Goal: Transaction & Acquisition: Purchase product/service

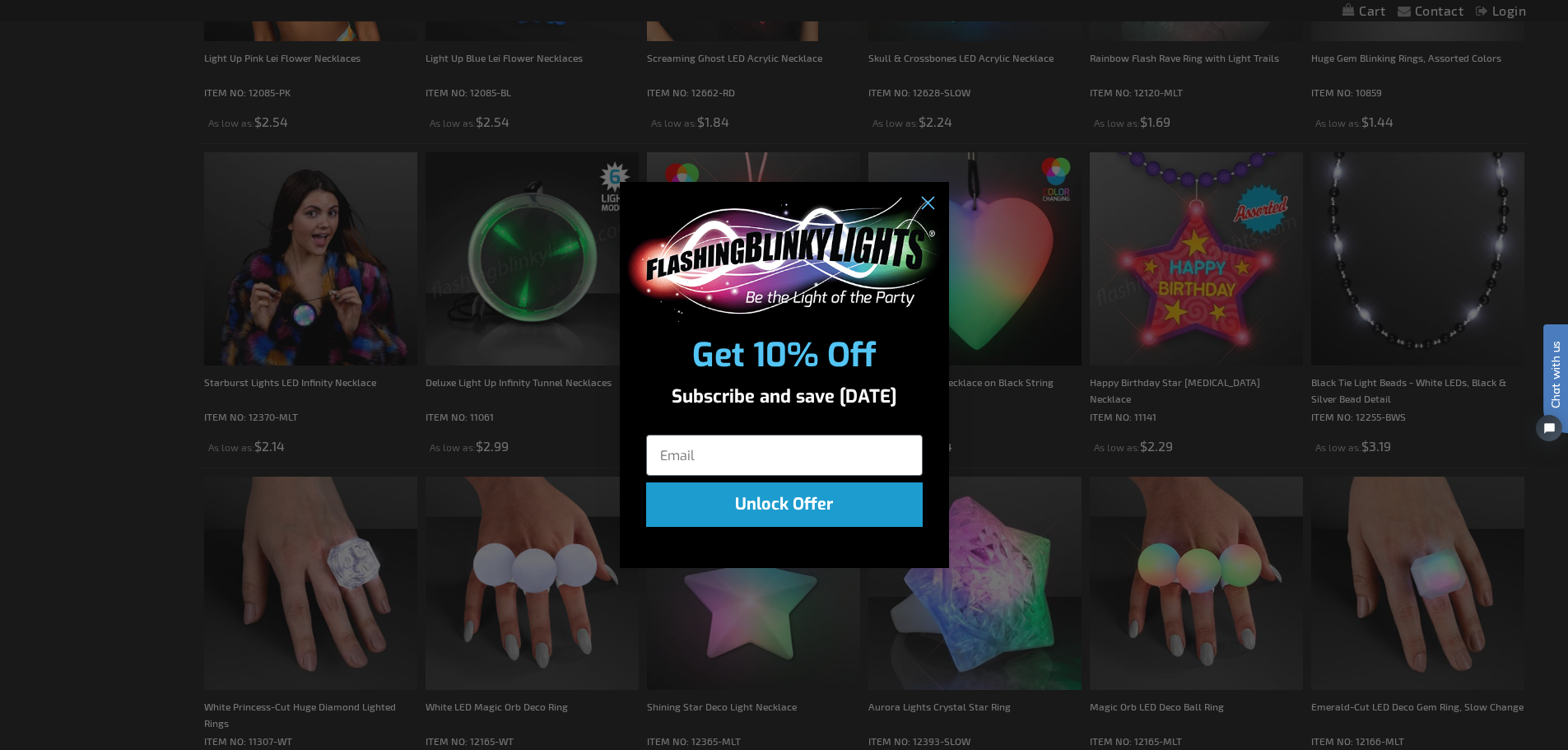
scroll to position [1977, 0]
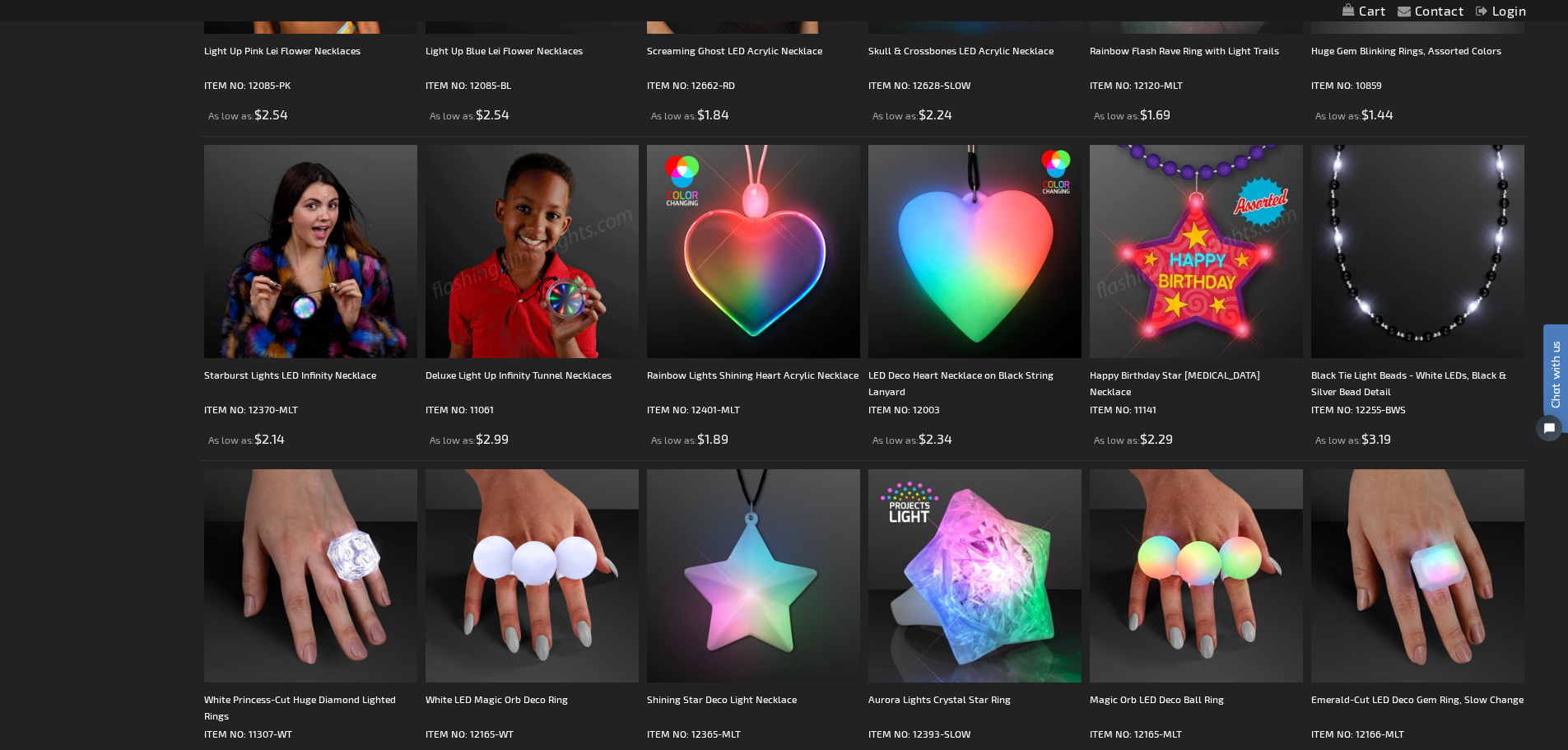
click at [1070, 183] on div "Close dialog Get 10% Off Subscribe and save today Unlock Offer Submit" at bounding box center [784, 375] width 1568 height 750
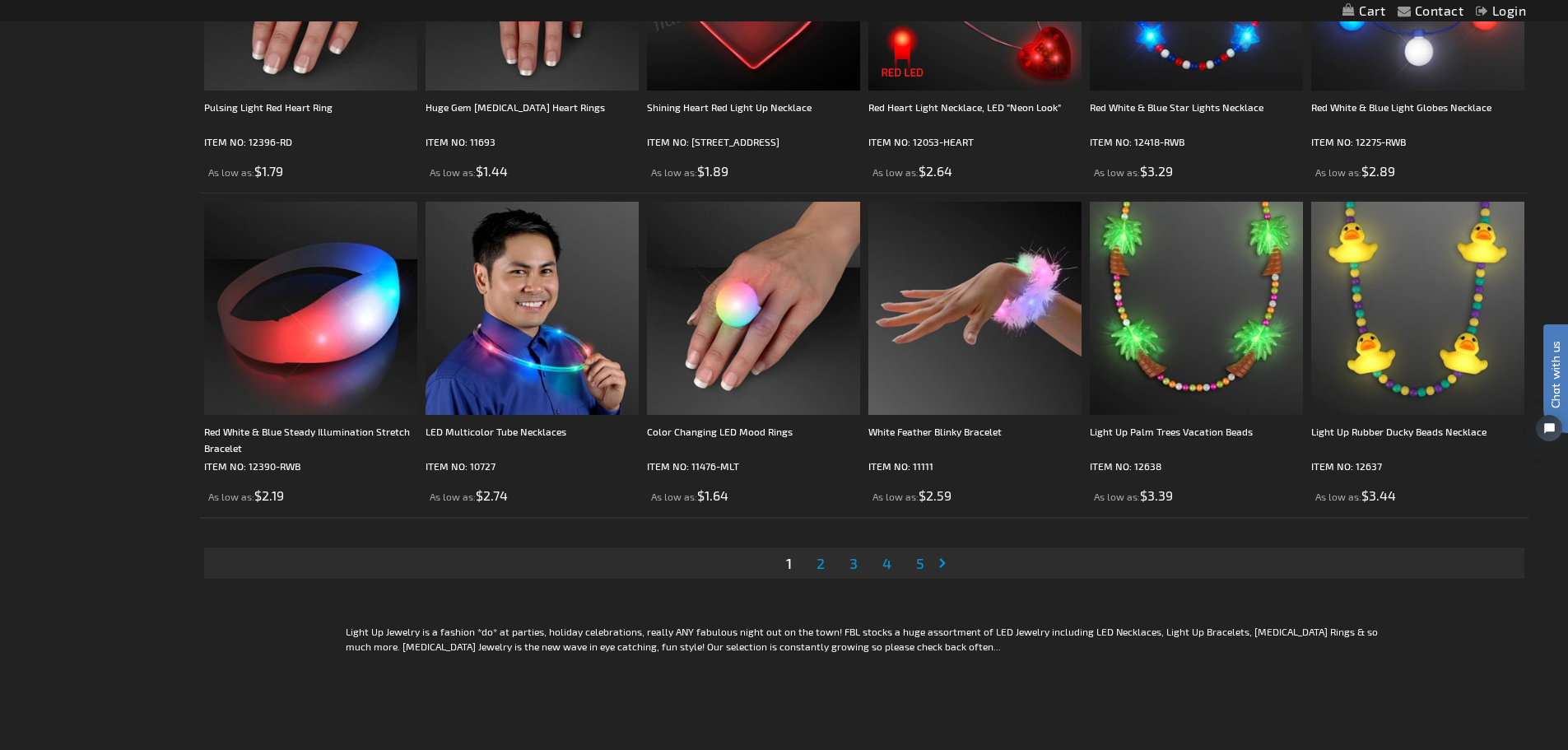
scroll to position [3170, 0]
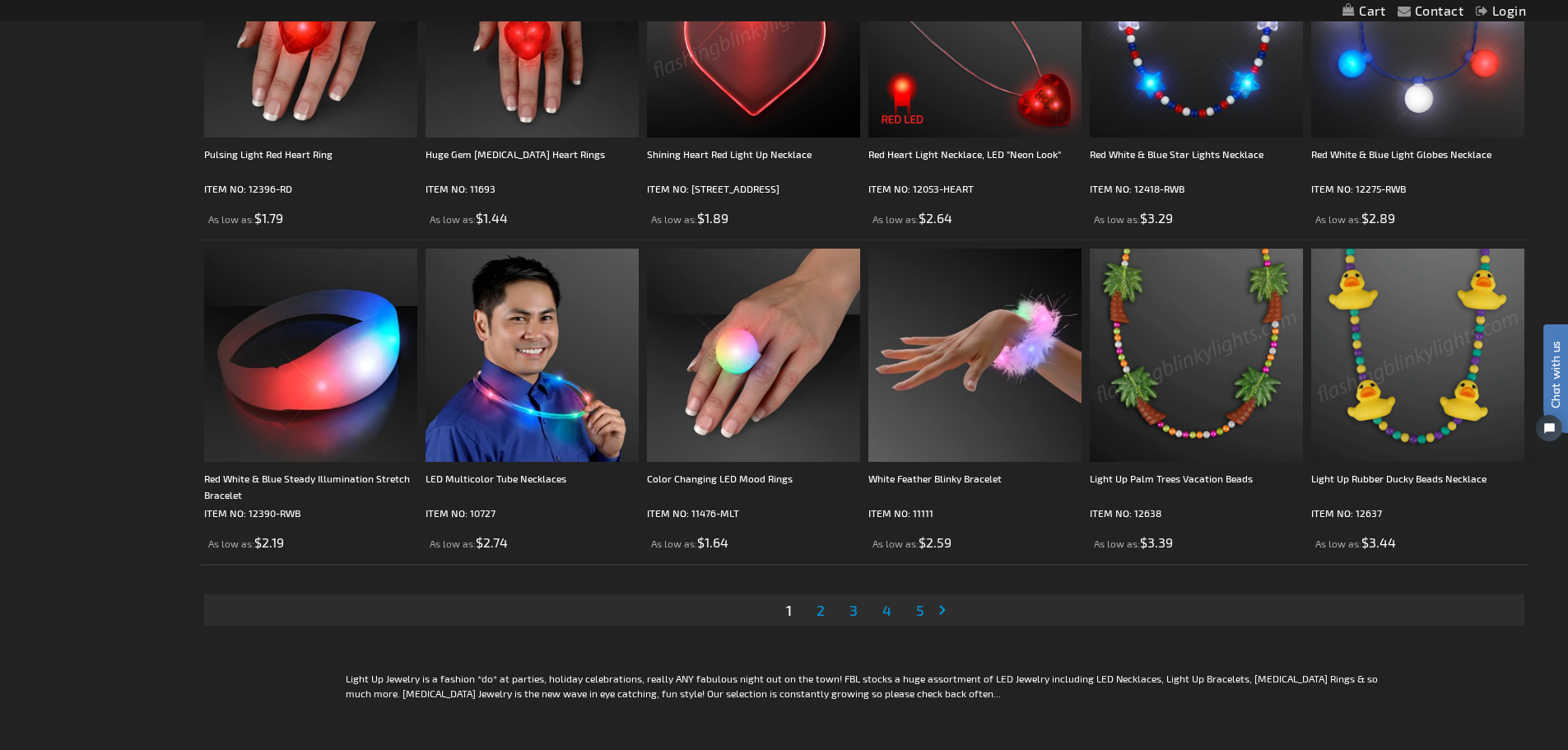
click at [1367, 411] on img at bounding box center [1417, 355] width 213 height 213
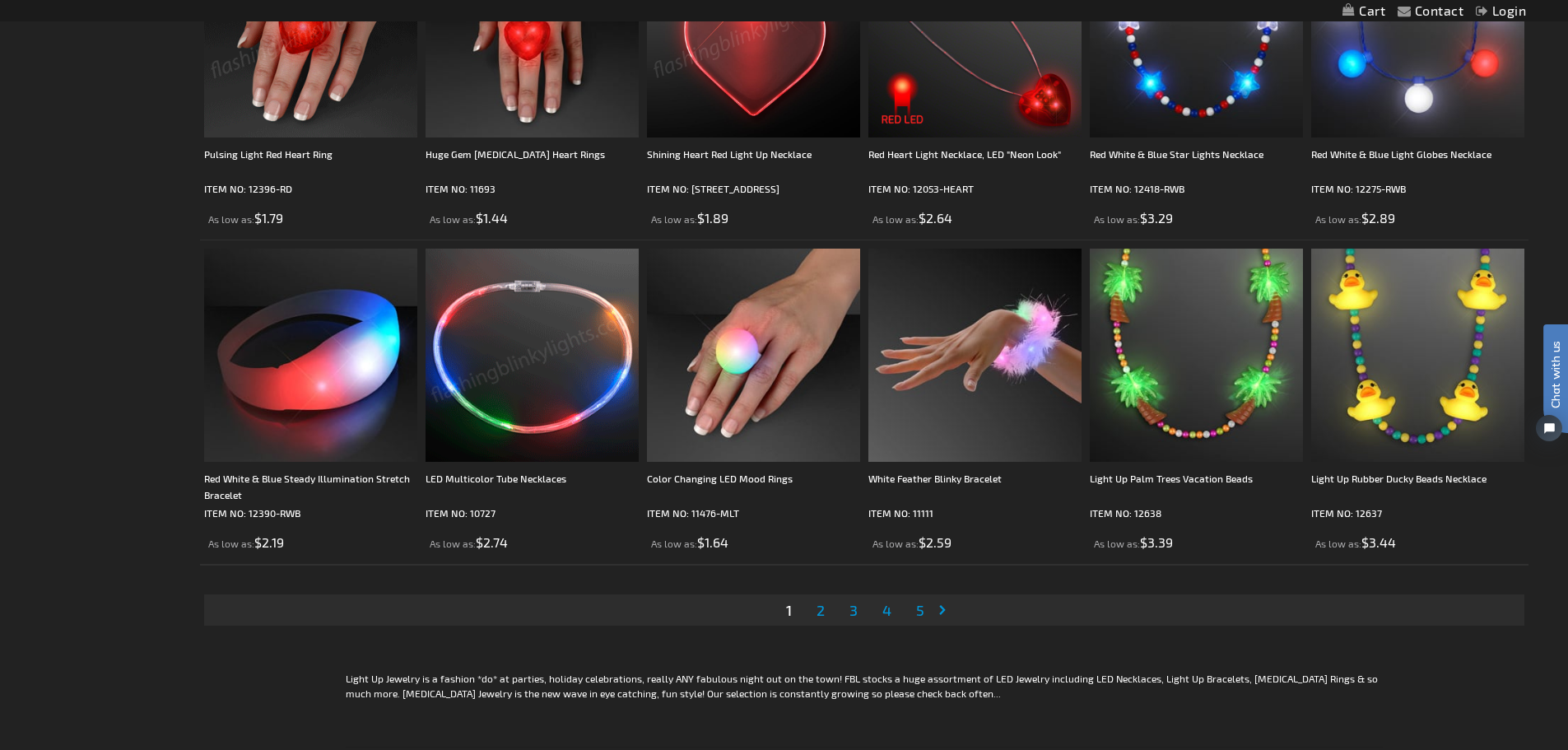
click at [820, 608] on span "2" at bounding box center [820, 609] width 8 height 18
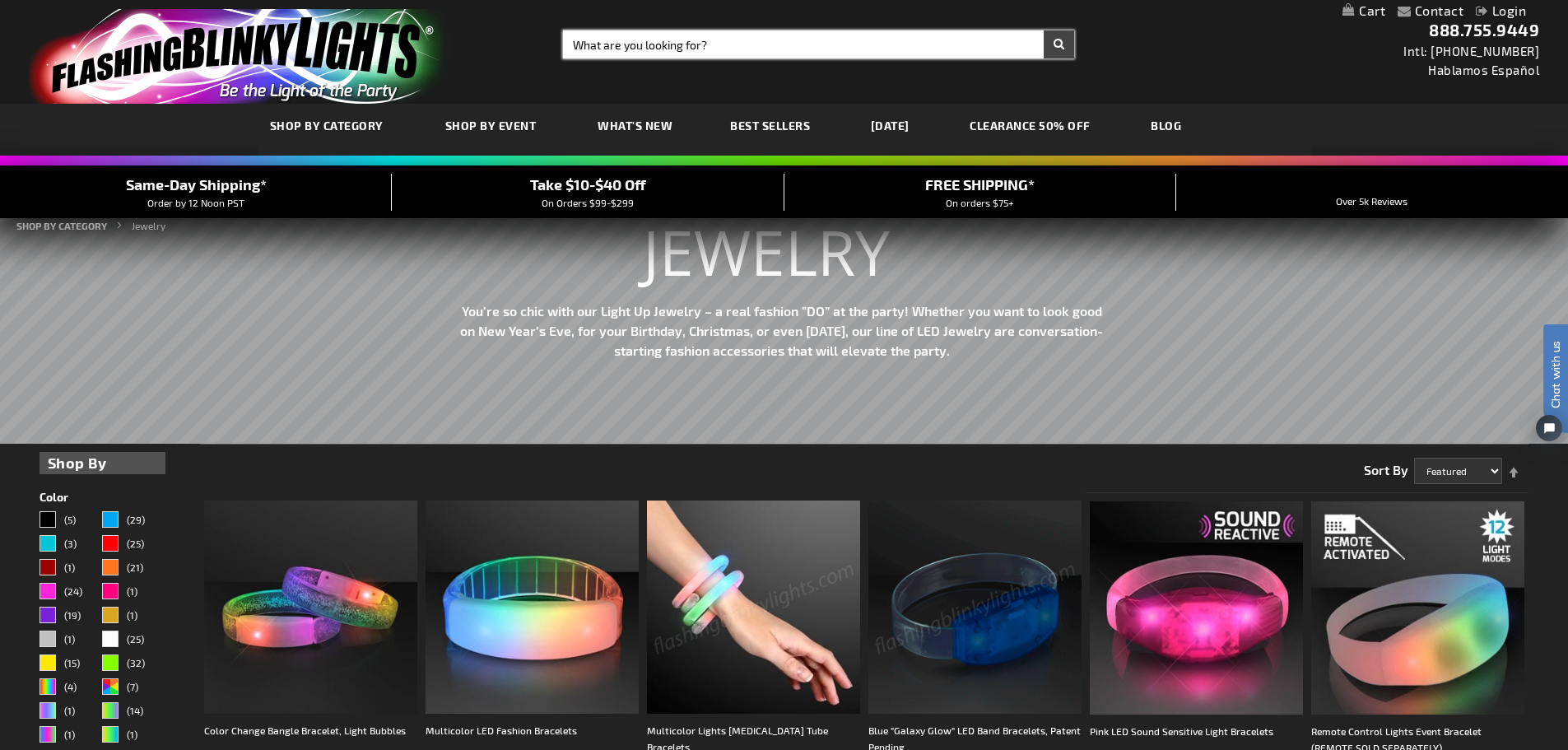
click at [707, 40] on input "Search" at bounding box center [819, 44] width 511 height 28
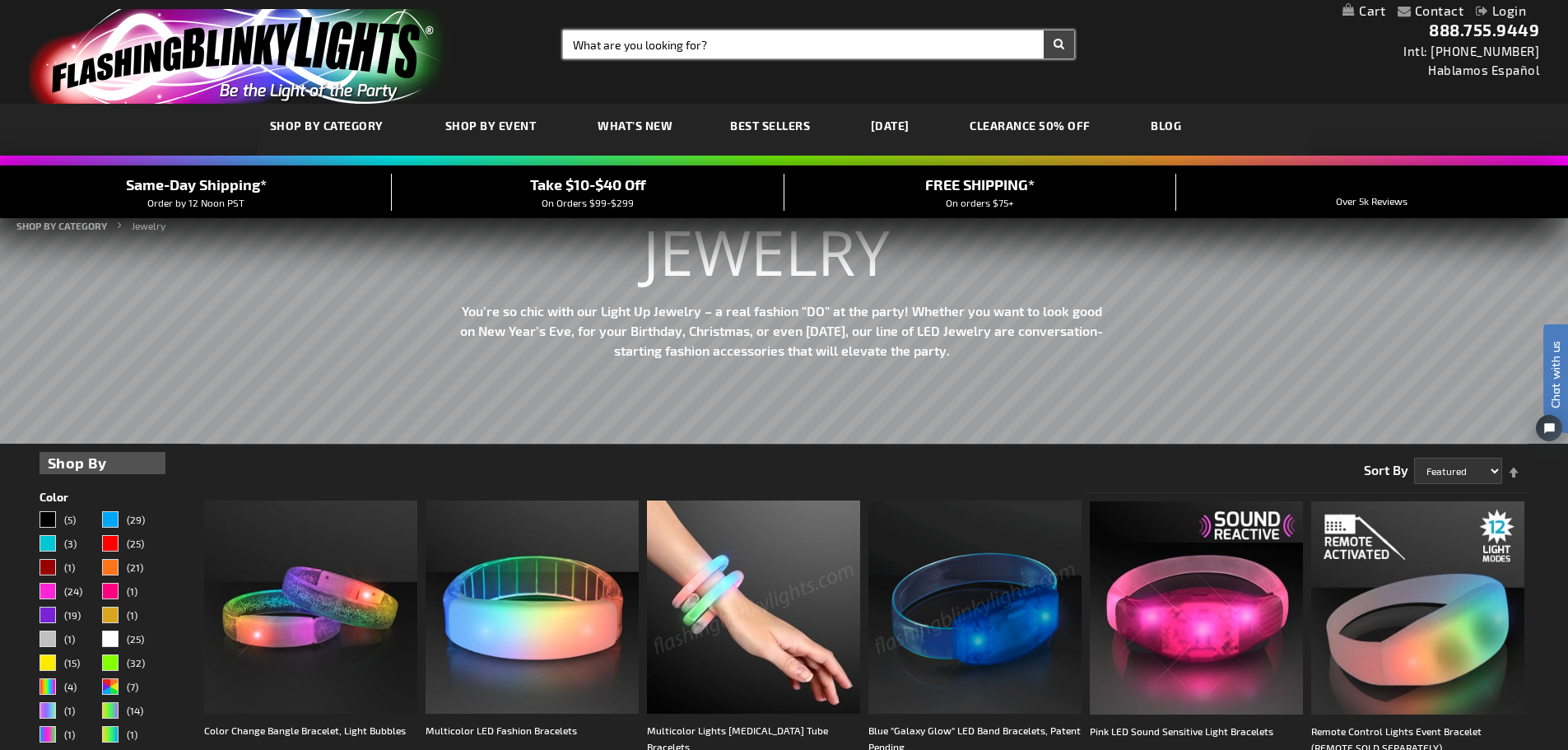
click at [766, 35] on input "Search" at bounding box center [819, 44] width 511 height 28
type input "foam sticks"
click at [1044, 30] on button "Search" at bounding box center [1059, 44] width 30 height 28
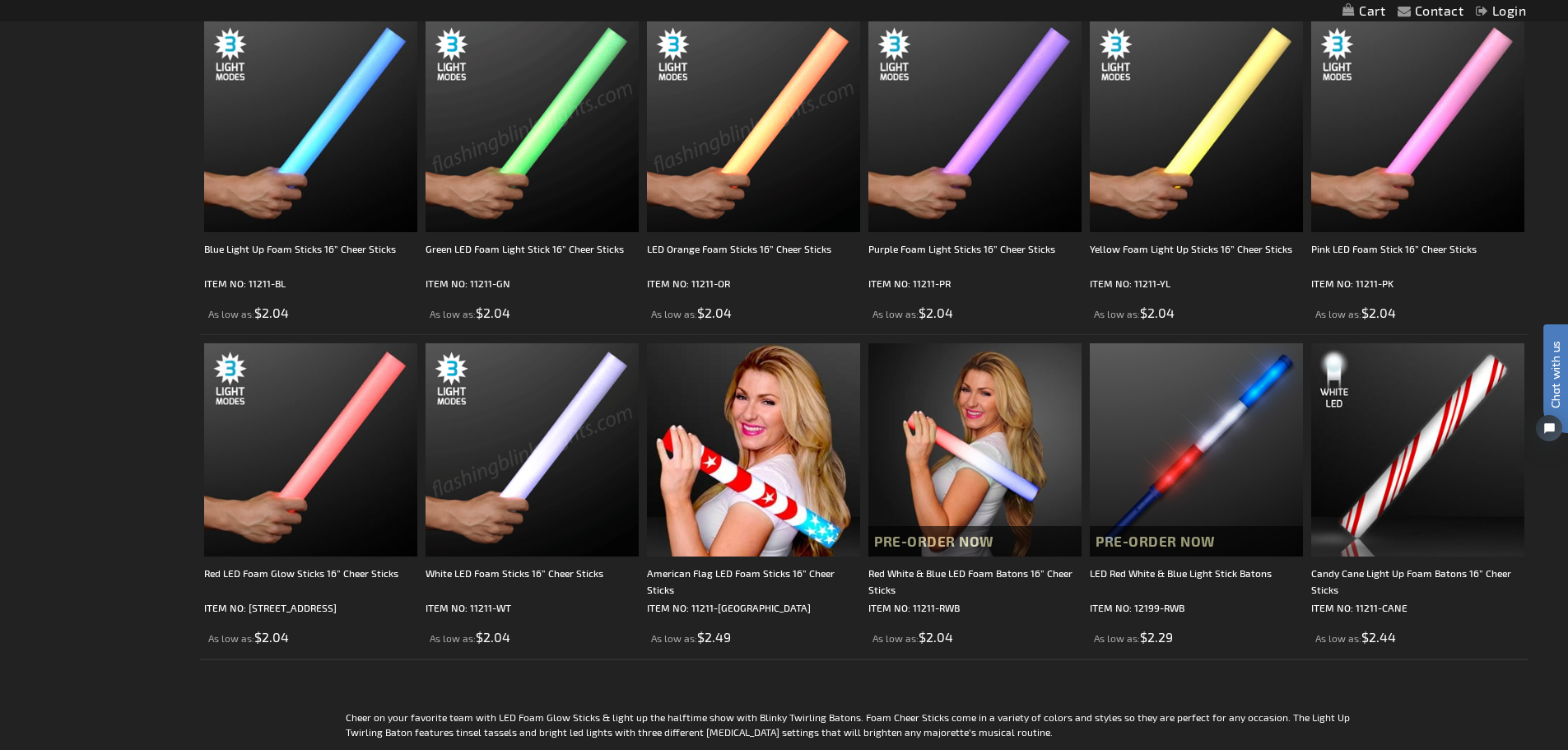
scroll to position [593, 0]
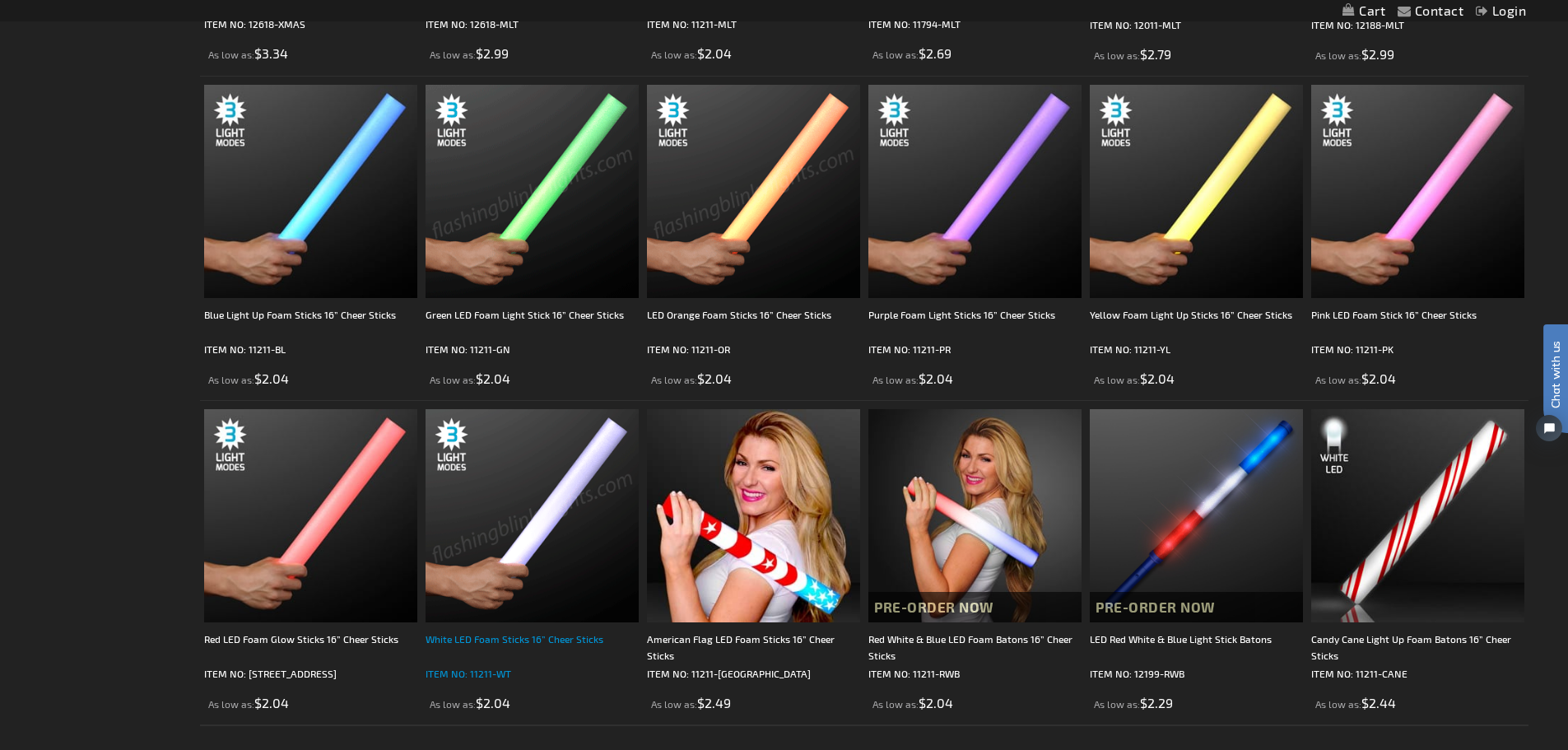
click at [530, 643] on div "White LED Foam Sticks 16” Cheer Sticks" at bounding box center [532, 647] width 213 height 33
